Goal: Task Accomplishment & Management: Manage account settings

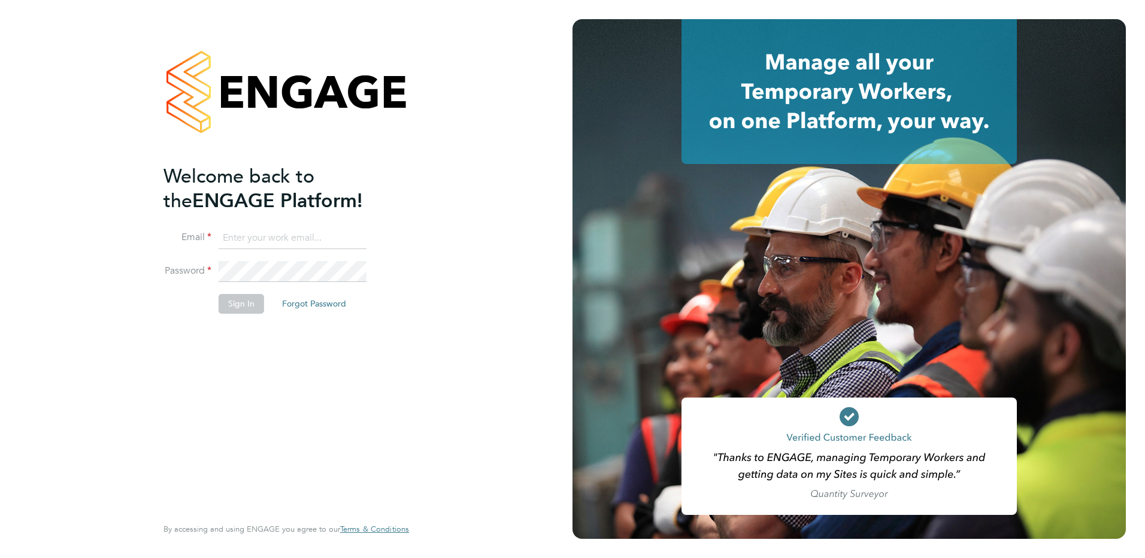
type input "kirsty.hanmore@ncclondon.ac.uk"
click at [235, 298] on button "Sign In" at bounding box center [241, 303] width 45 height 19
click at [233, 302] on div "Sorry, we are having problems connecting to our services." at bounding box center [286, 279] width 572 height 558
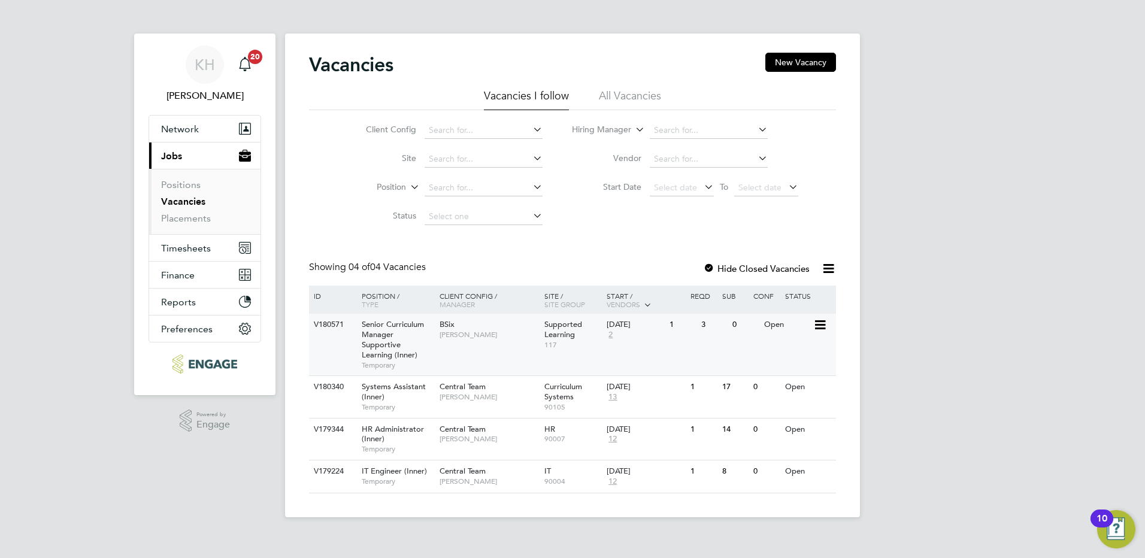
click at [492, 336] on span "Rachel Johnson" at bounding box center [488, 335] width 99 height 10
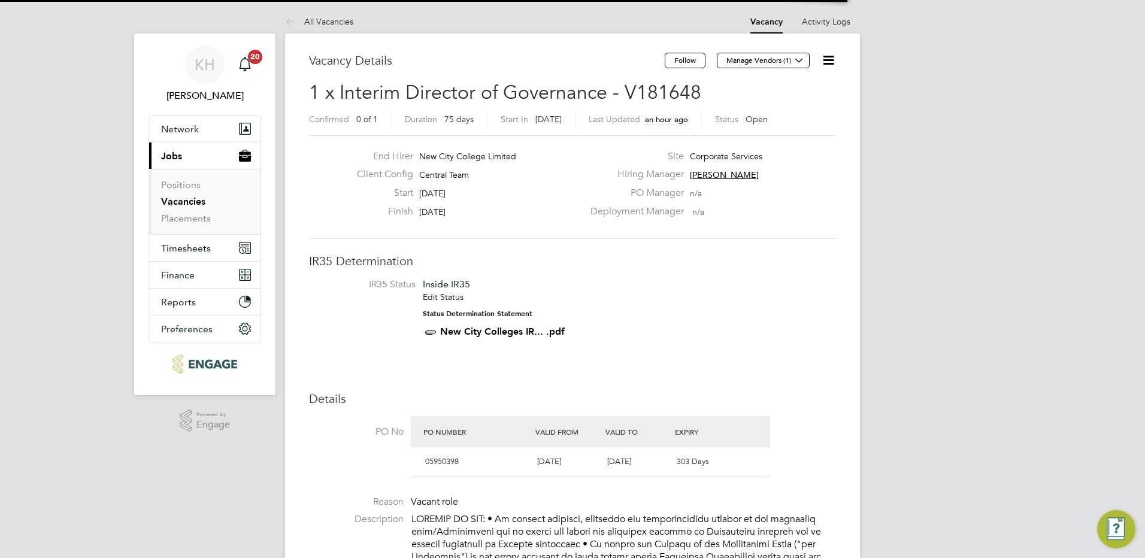
scroll to position [6, 6]
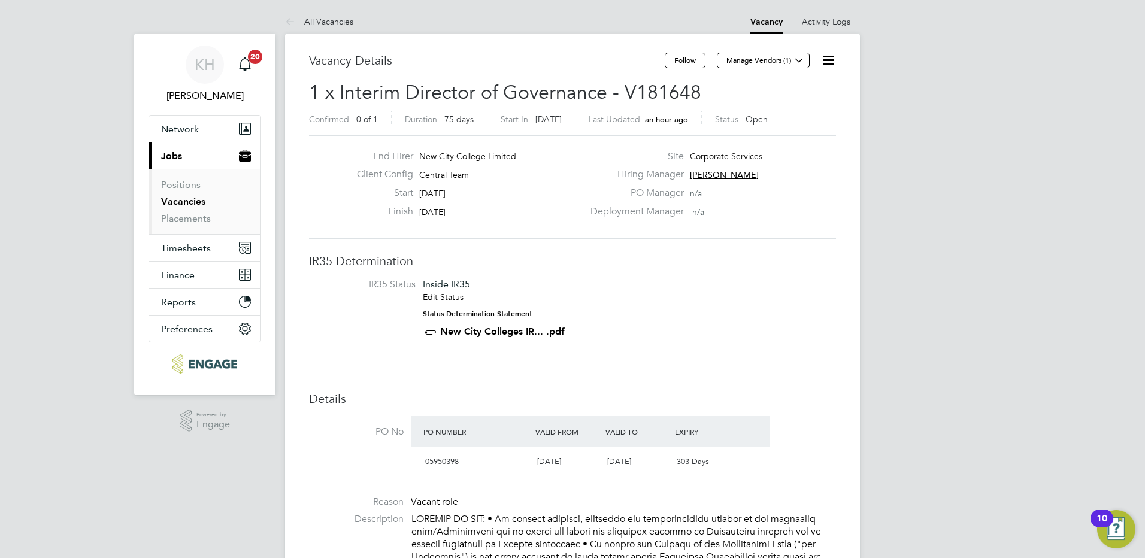
click at [832, 59] on icon at bounding box center [828, 60] width 15 height 15
click at [809, 89] on li "Edit Vacancy" at bounding box center [798, 88] width 69 height 17
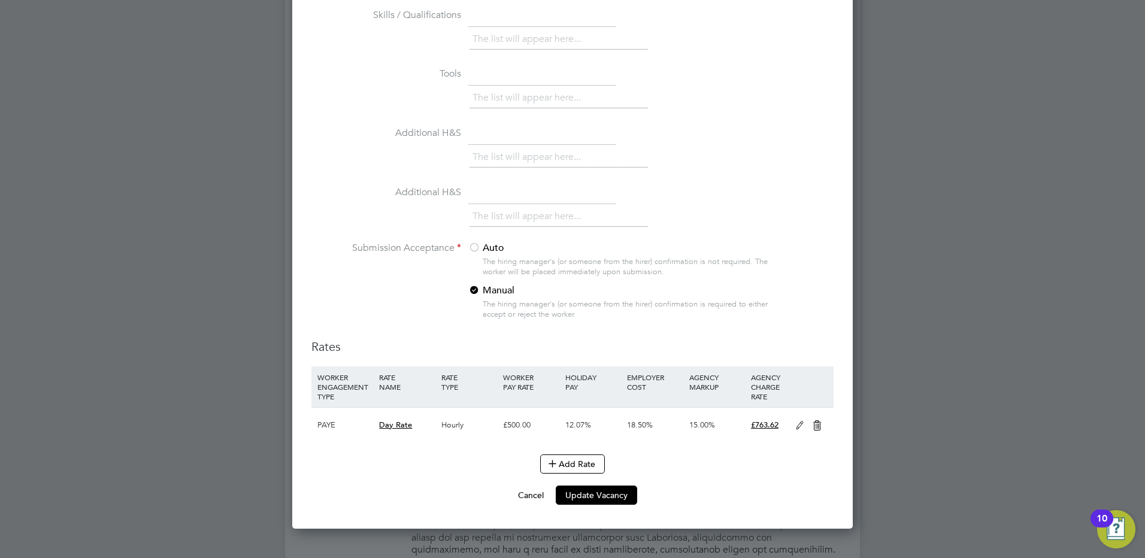
click at [798, 427] on icon at bounding box center [799, 426] width 15 height 10
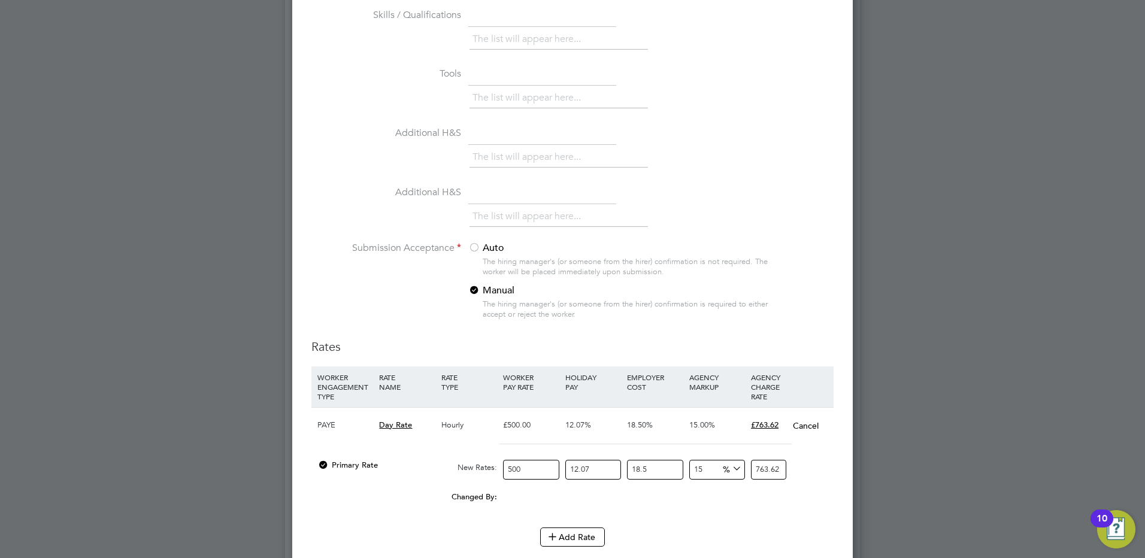
drag, startPoint x: 597, startPoint y: 478, endPoint x: 571, endPoint y: 475, distance: 27.1
click at [571, 475] on input "12.07" at bounding box center [593, 470] width 56 height 20
type input "763.6169625"
click at [575, 536] on button "Add Rate" at bounding box center [572, 536] width 65 height 19
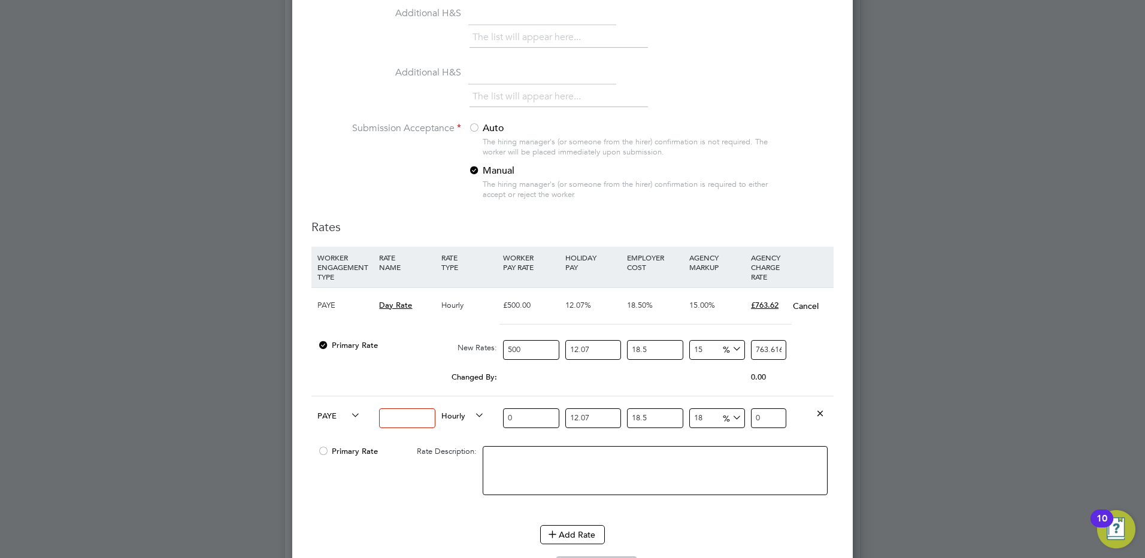
click at [348, 415] on icon at bounding box center [348, 415] width 0 height 17
click at [349, 430] on li "Contract" at bounding box center [337, 428] width 48 height 15
type input "0"
click at [543, 421] on input "0" at bounding box center [531, 418] width 56 height 20
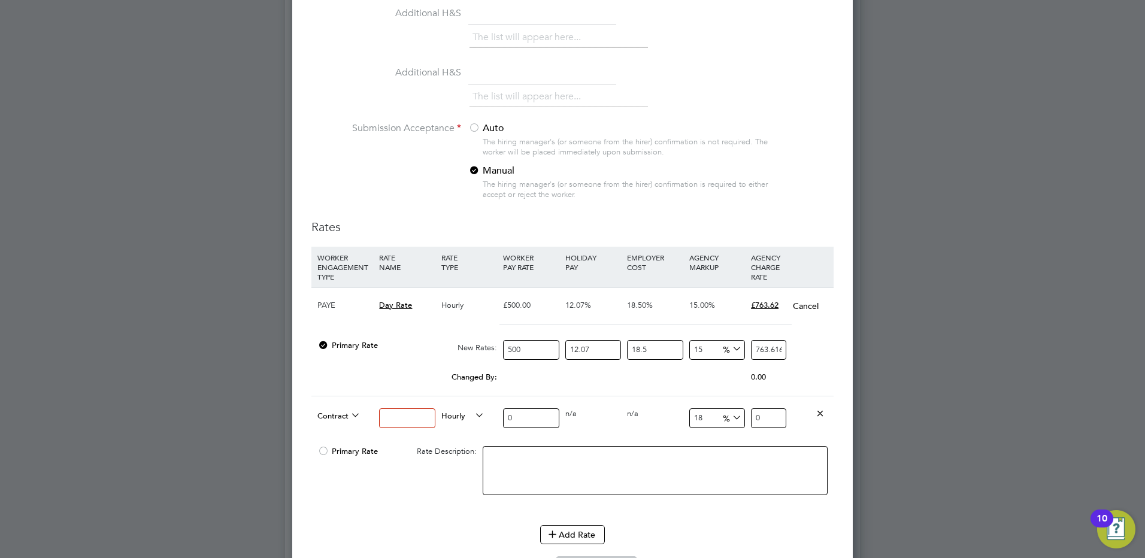
click at [421, 424] on input at bounding box center [407, 418] width 56 height 20
type input "7"
type input "d"
type input "Day Rate"
click at [527, 415] on input "0" at bounding box center [531, 418] width 56 height 20
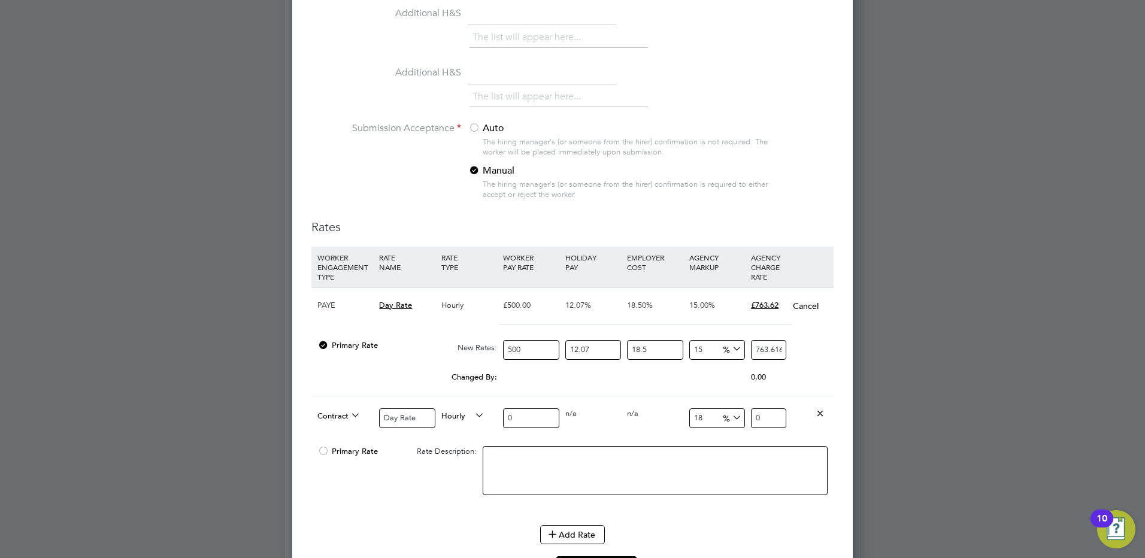
type input "05"
type input "5.9"
type input "050"
type input "59"
type input "05"
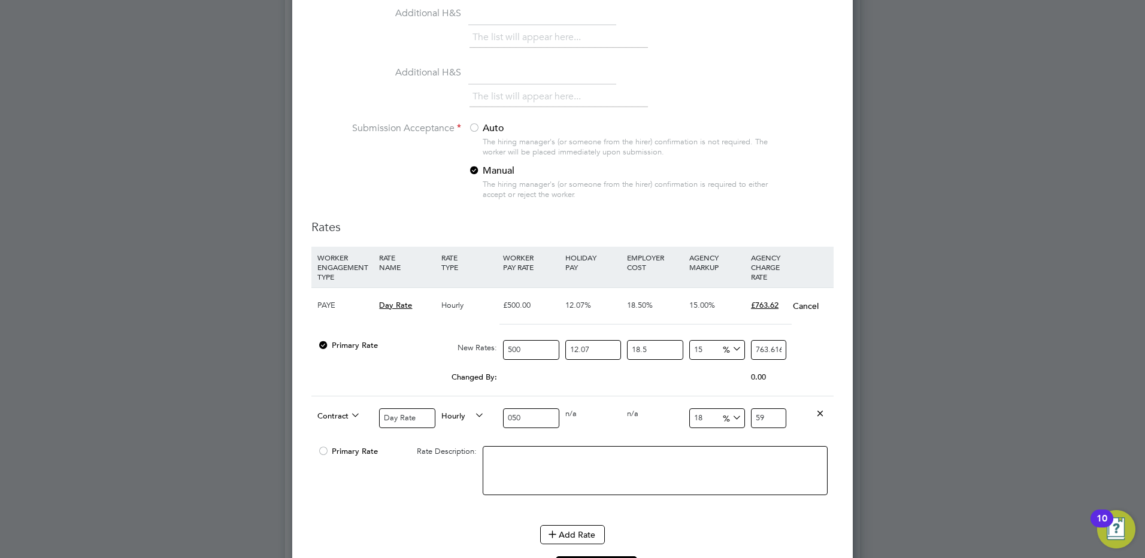
type input "5.9"
type input "0"
type input "50"
type input "59"
type input "500"
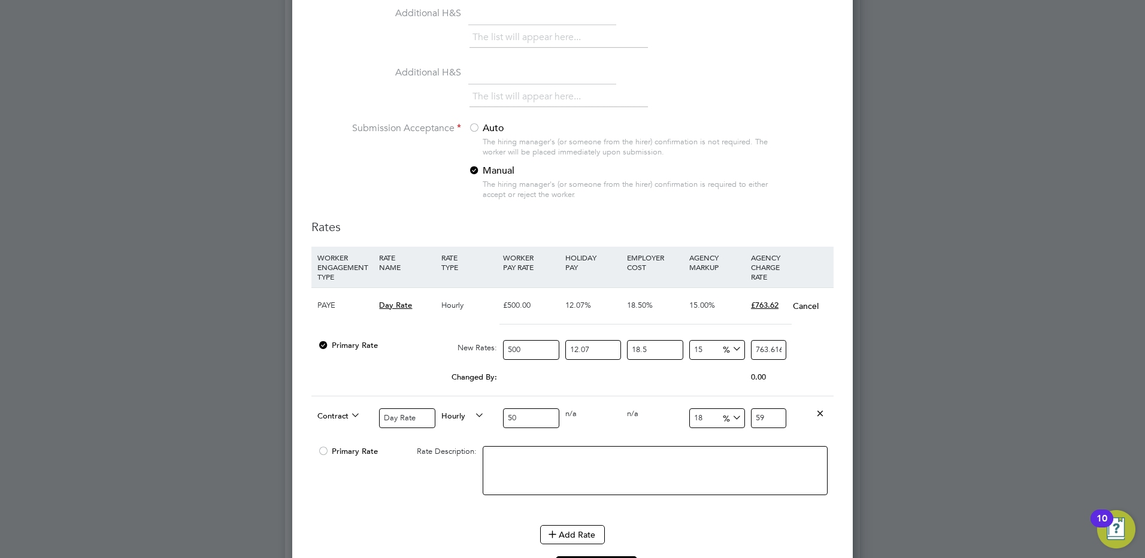
type input "590"
type input "500"
click at [730, 420] on icon at bounding box center [730, 417] width 0 height 17
click at [704, 424] on input "18" at bounding box center [717, 418] width 56 height 20
type input "1"
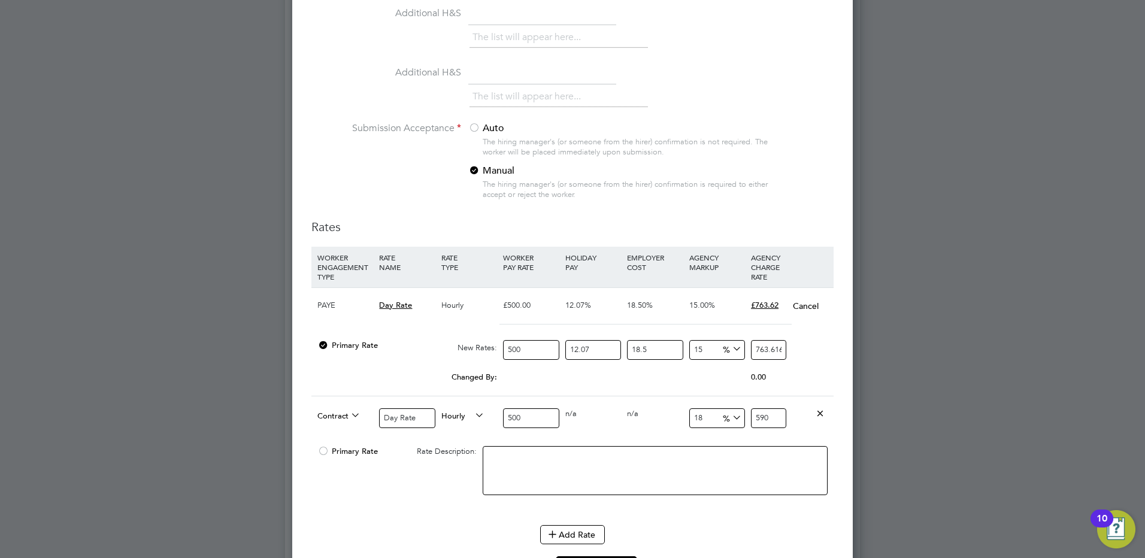
type input "505"
type input "15"
type input "575"
type input "15"
click at [881, 411] on div at bounding box center [572, 279] width 1145 height 558
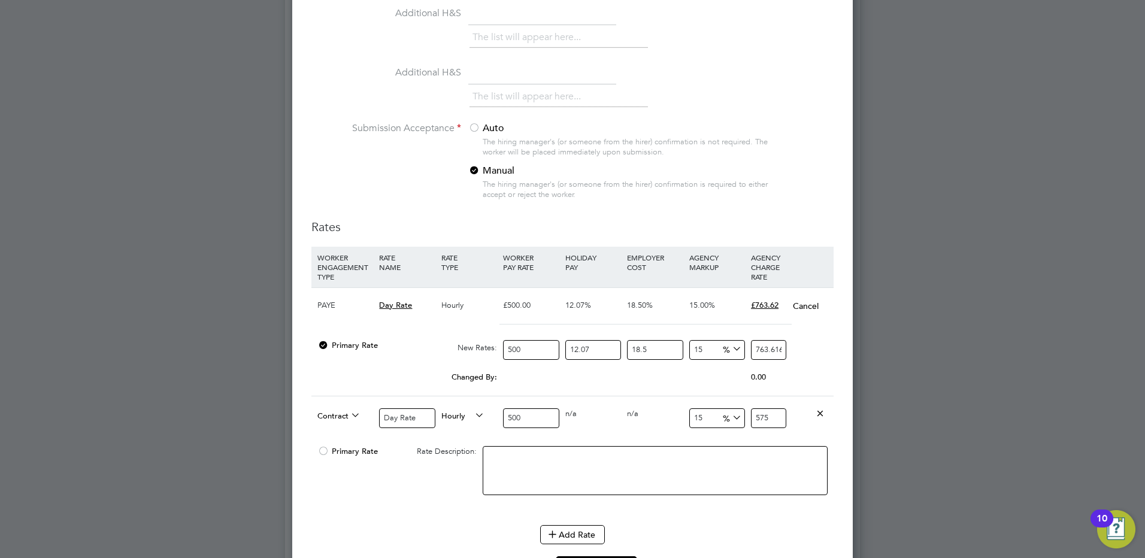
click at [887, 432] on div at bounding box center [572, 279] width 1145 height 558
click at [327, 454] on div at bounding box center [323, 454] width 12 height 9
click at [557, 530] on icon at bounding box center [552, 533] width 9 height 9
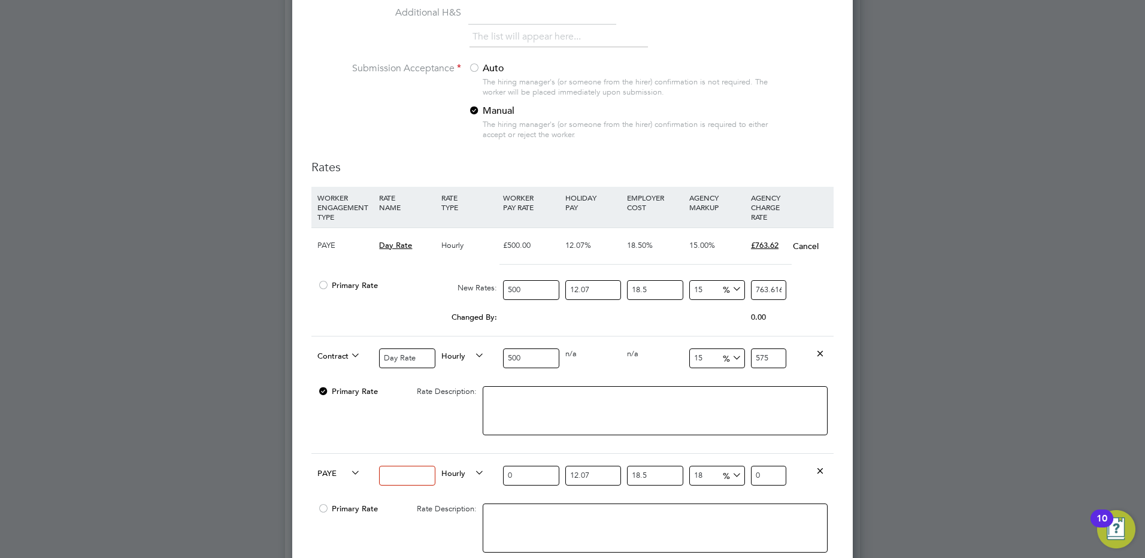
click at [821, 471] on icon at bounding box center [819, 470] width 9 height 9
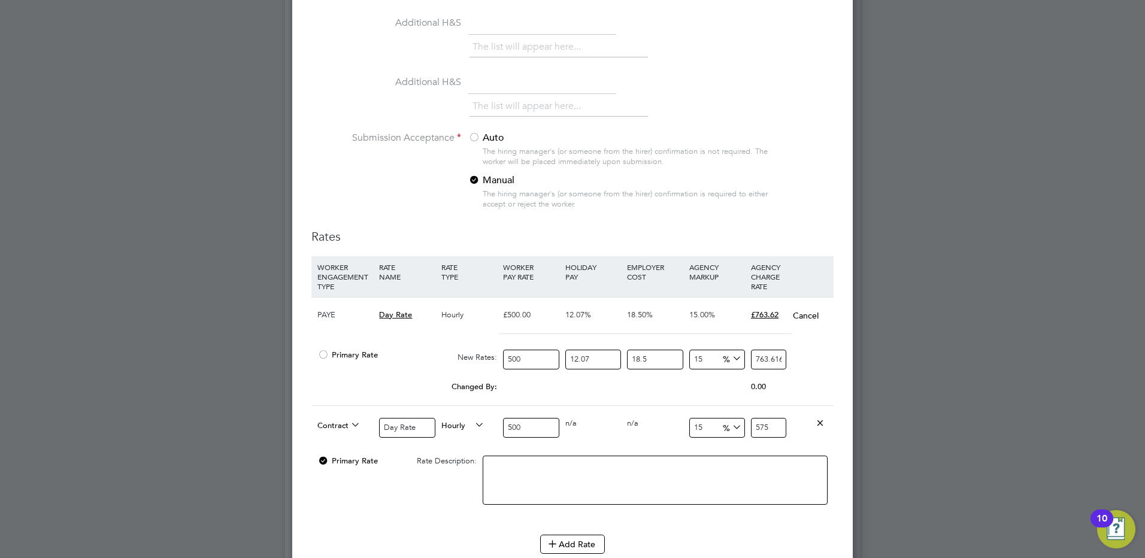
scroll to position [1078, 0]
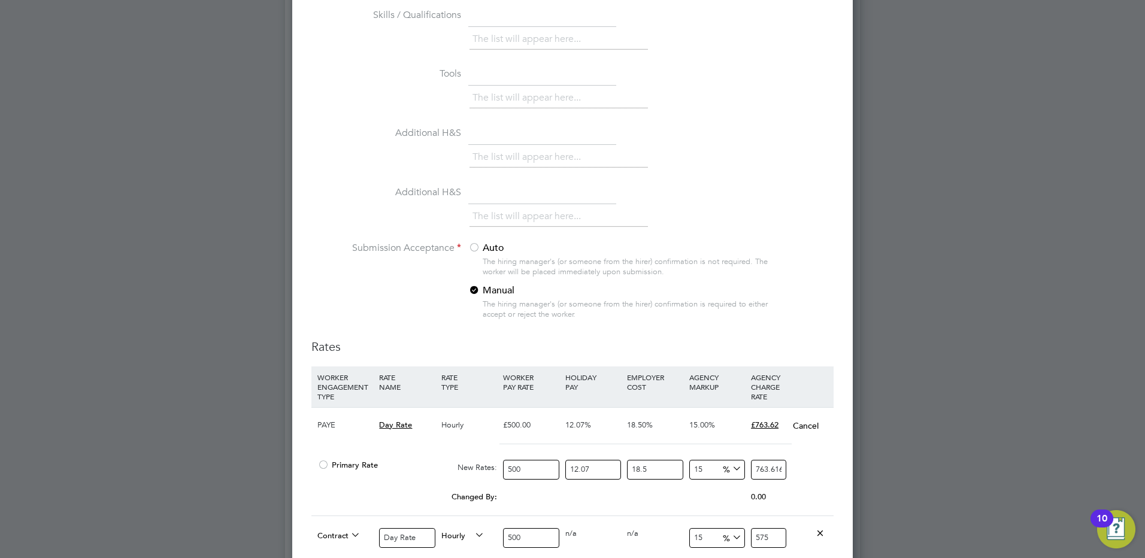
drag, startPoint x: 809, startPoint y: 465, endPoint x: 808, endPoint y: 449, distance: 15.6
click at [808, 449] on div "PAYE Day Rate Hourly £500.00 12.07% 18.50% 15.00% £763.62 Cancel Primary Rate N…" at bounding box center [572, 461] width 522 height 108
drag, startPoint x: 808, startPoint y: 449, endPoint x: 799, endPoint y: 489, distance: 40.4
click at [799, 489] on div "0.00" at bounding box center [779, 497] width 62 height 23
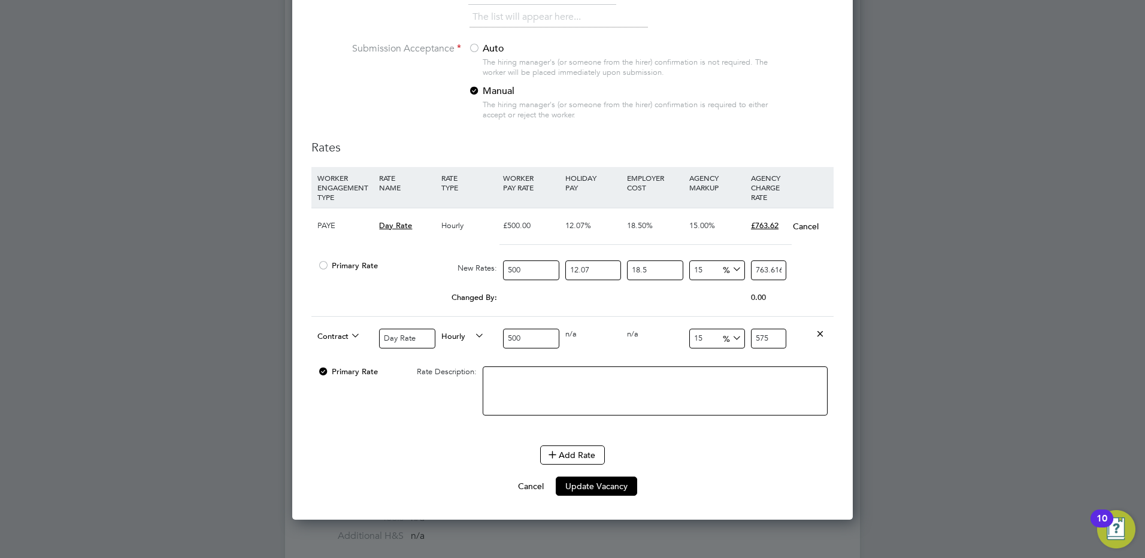
scroll to position [1377, 0]
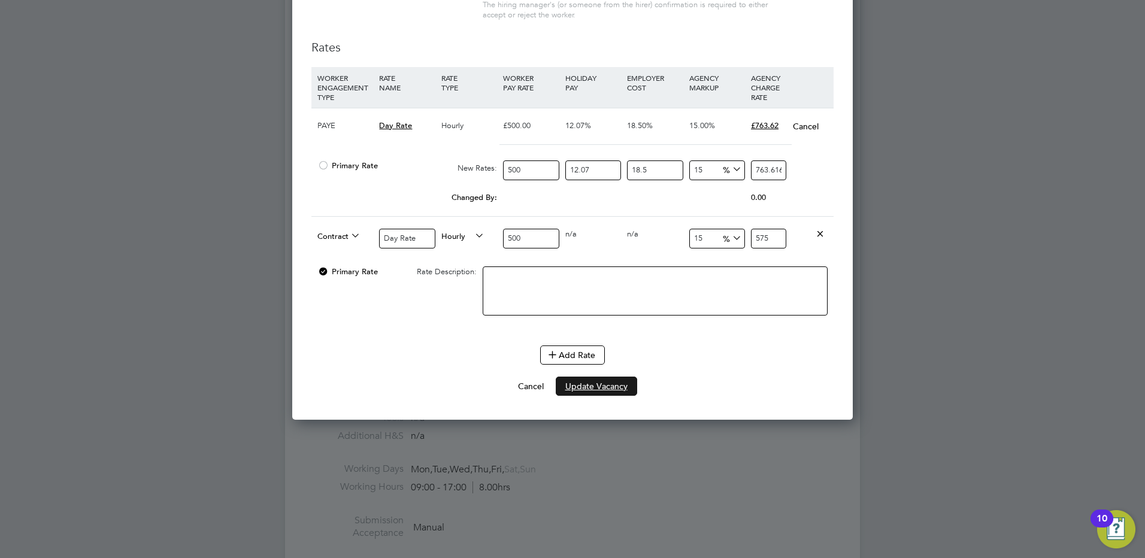
click at [591, 387] on button "Update Vacancy" at bounding box center [596, 386] width 81 height 19
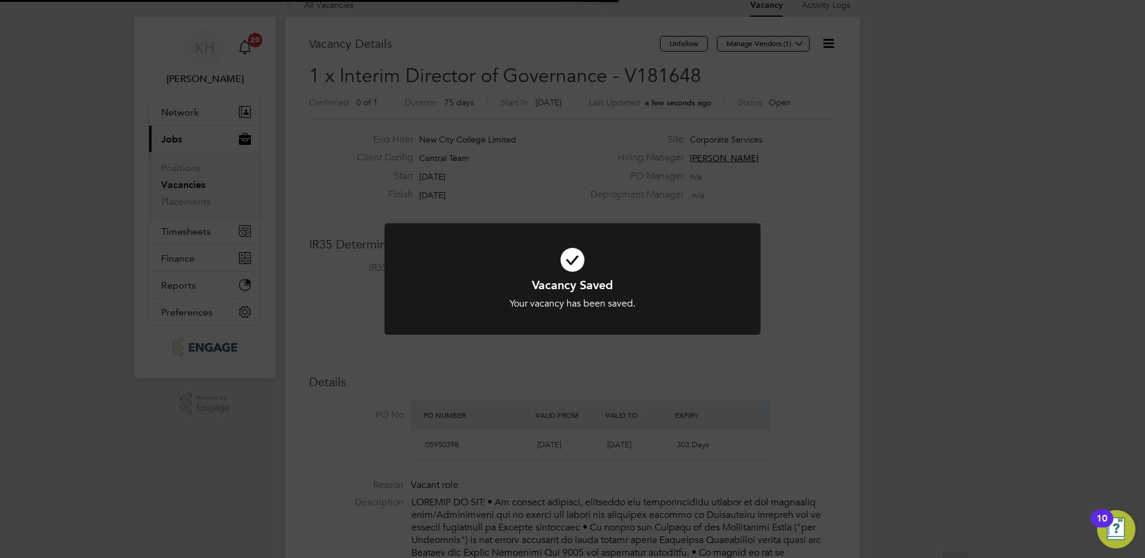
scroll to position [0, 0]
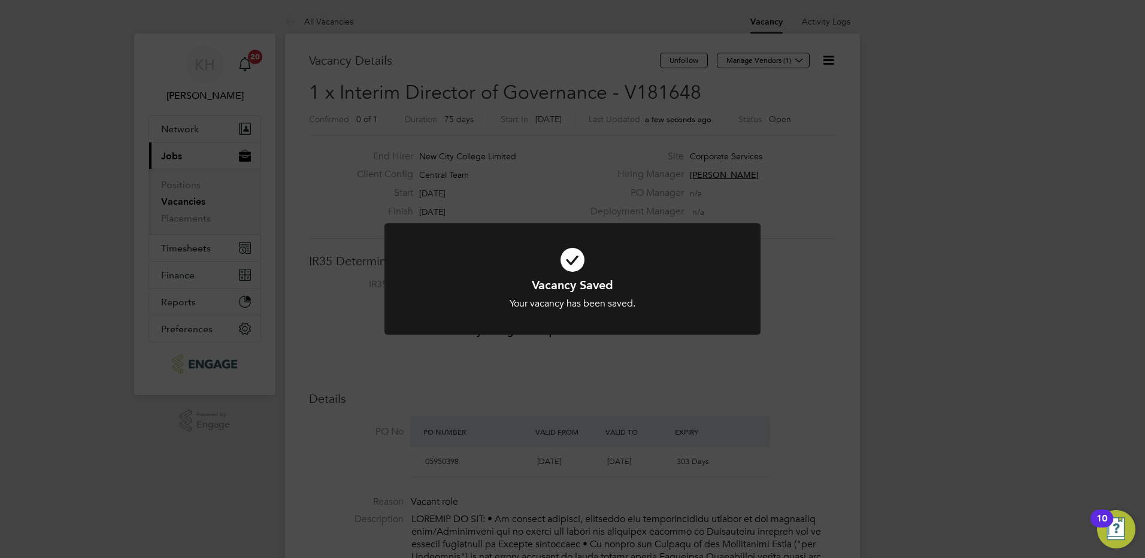
click at [817, 387] on div "Vacancy Saved Your vacancy has been saved. Cancel Okay" at bounding box center [572, 279] width 1145 height 558
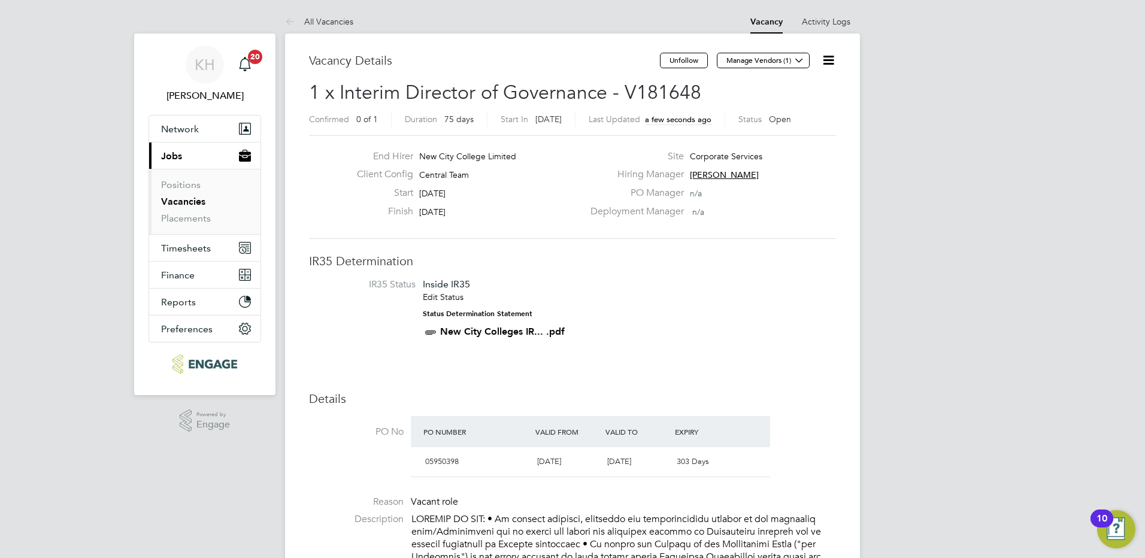
drag, startPoint x: 817, startPoint y: 387, endPoint x: 817, endPoint y: 380, distance: 6.6
click at [817, 386] on div "Vacancy Saved Your vacancy has been saved. Cancel Okay" at bounding box center [572, 279] width 1145 height 558
click at [829, 57] on icon at bounding box center [828, 60] width 15 height 15
click at [827, 89] on li "Edit Vacancy" at bounding box center [798, 88] width 69 height 17
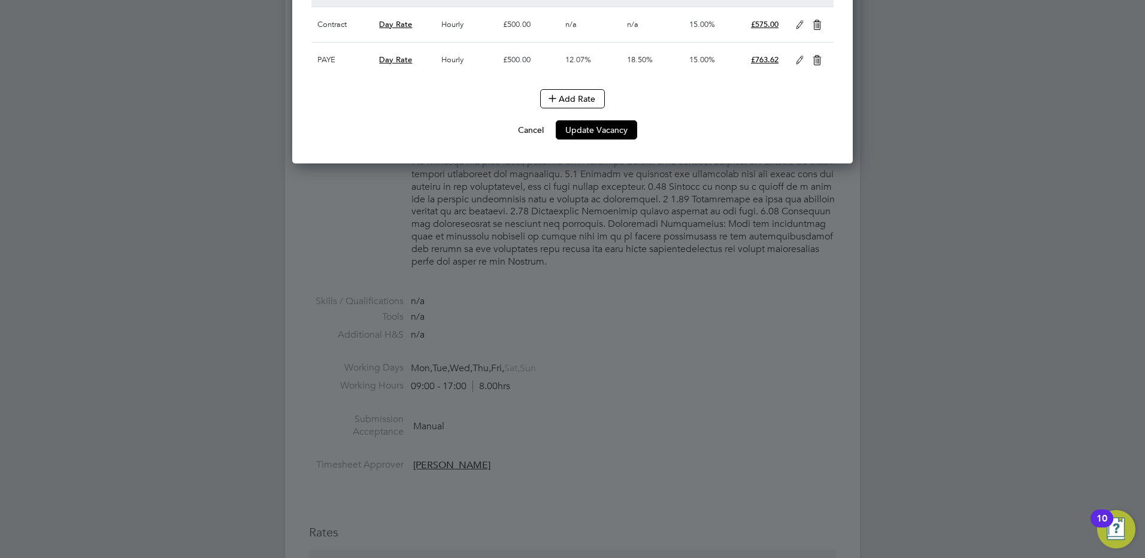
scroll to position [1377, 0]
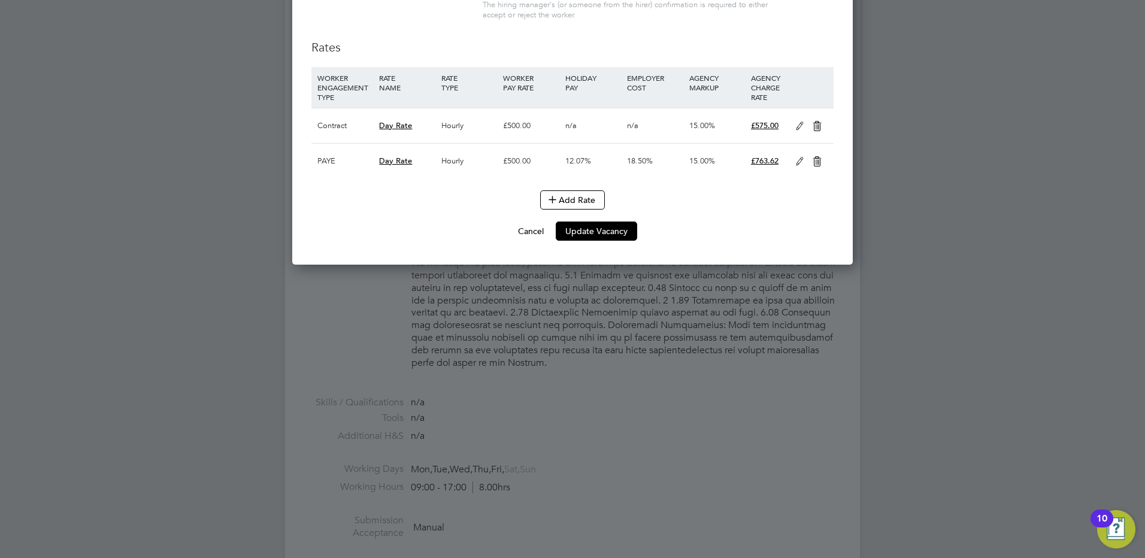
click at [815, 157] on icon at bounding box center [816, 162] width 15 height 10
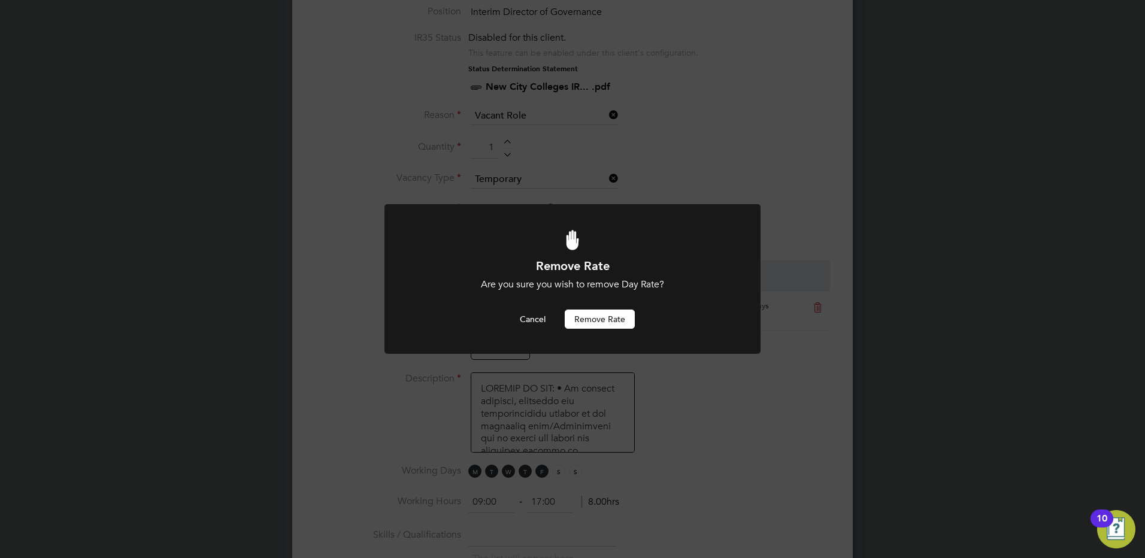
click at [605, 318] on button "Remove rate" at bounding box center [600, 319] width 70 height 19
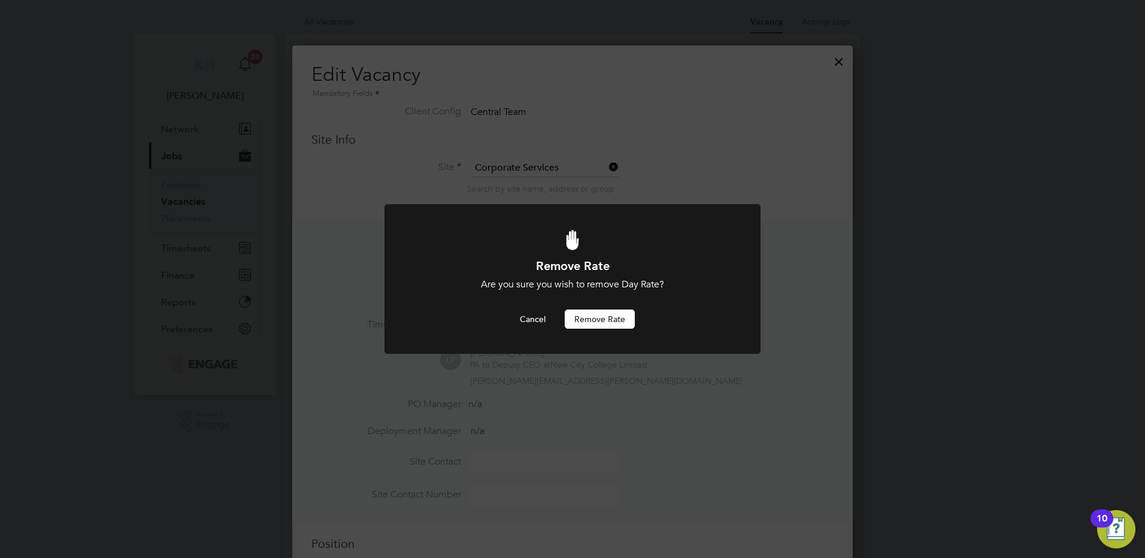
scroll to position [558, 0]
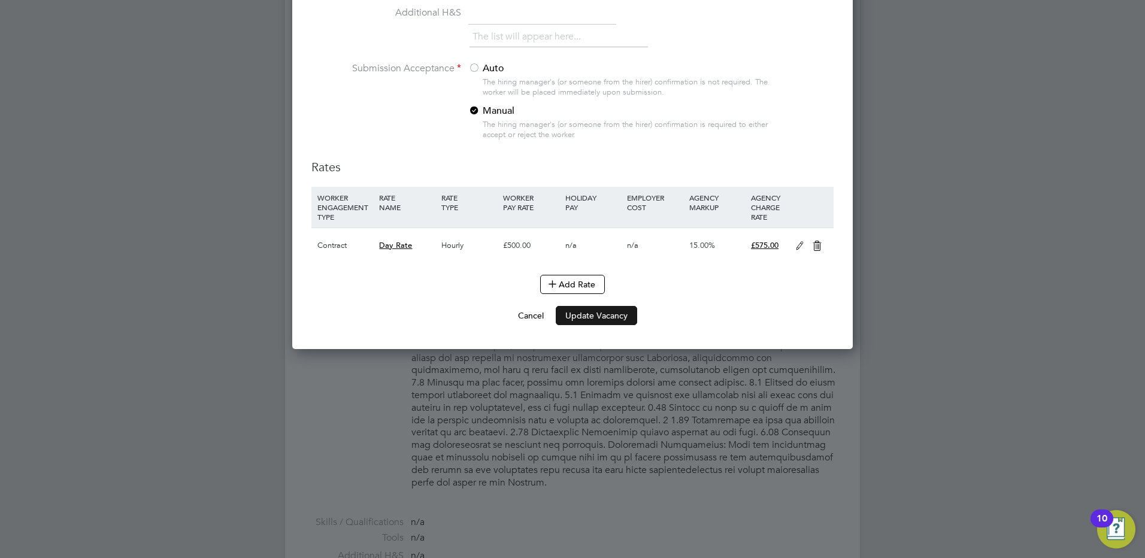
click at [580, 322] on button "Update Vacancy" at bounding box center [596, 315] width 81 height 19
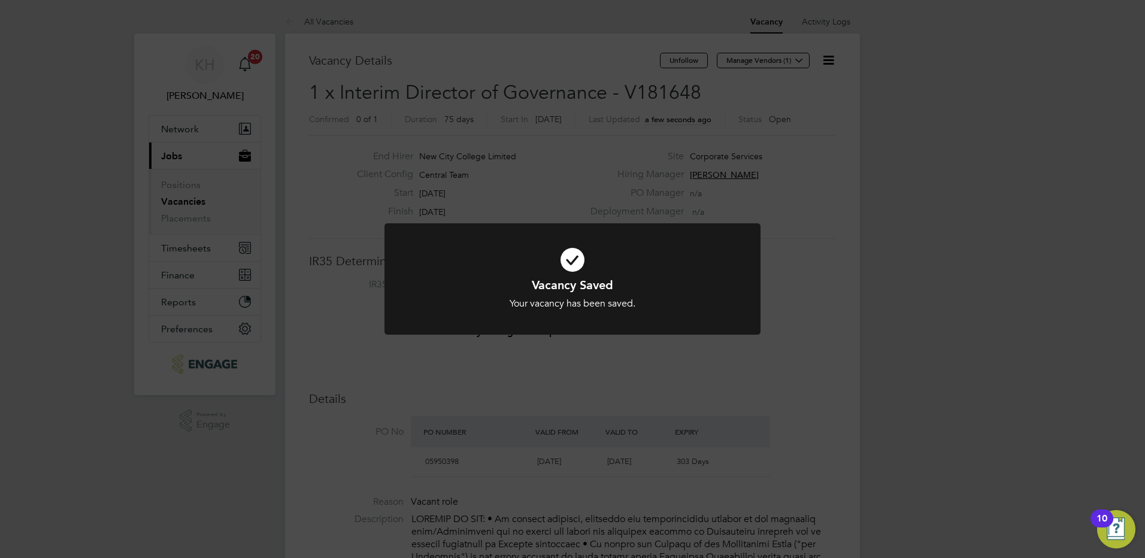
click at [979, 303] on div "Vacancy Saved Your vacancy has been saved. Cancel Okay" at bounding box center [572, 279] width 1145 height 558
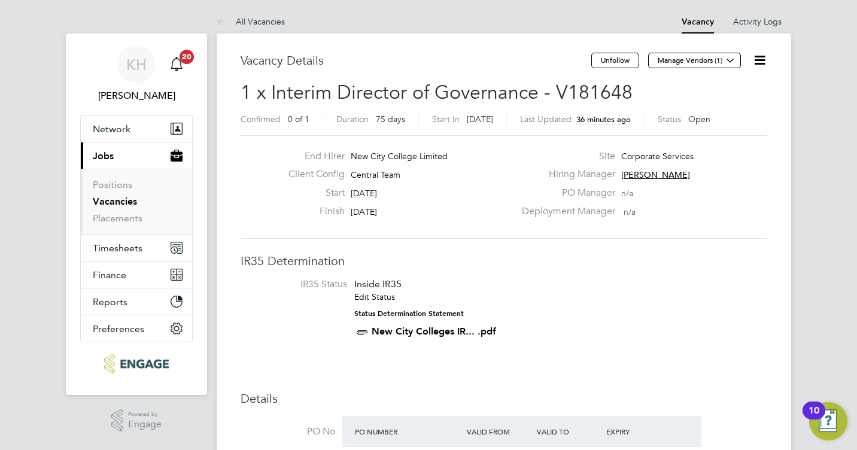
scroll to position [35, 84]
